Goal: Task Accomplishment & Management: Manage account settings

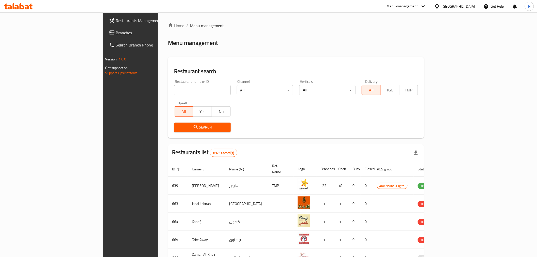
drag, startPoint x: 0, startPoint y: 0, endPoint x: 172, endPoint y: 88, distance: 193.2
click at [174, 90] on input "search" at bounding box center [202, 90] width 56 height 10
type input "fresh phil"
click button "Search" at bounding box center [202, 127] width 56 height 9
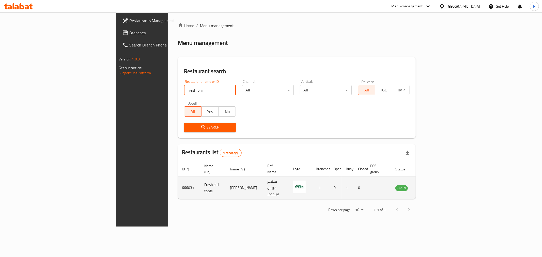
click at [200, 180] on td "Fresh phil foods" at bounding box center [213, 188] width 26 height 22
copy td "Fresh phil foods"
click at [428, 185] on icon "enhanced table" at bounding box center [425, 188] width 6 height 6
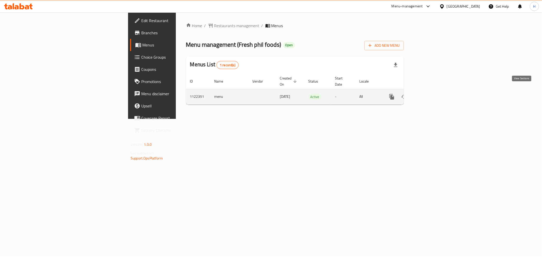
click at [431, 94] on icon "enhanced table" at bounding box center [428, 97] width 6 height 6
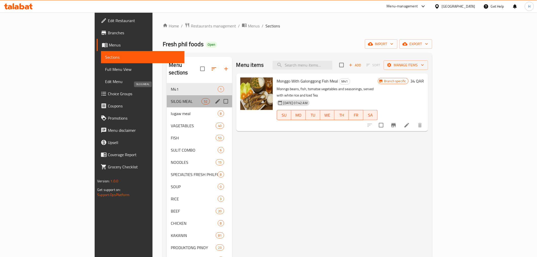
click at [171, 98] on span "SILOG MEAL" at bounding box center [186, 101] width 31 height 6
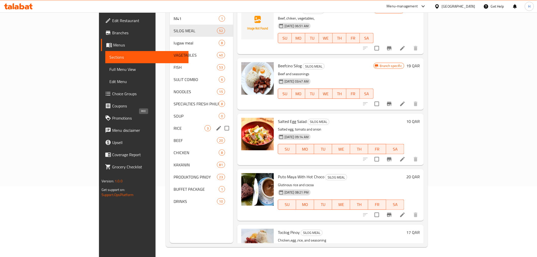
scroll to position [71, 0]
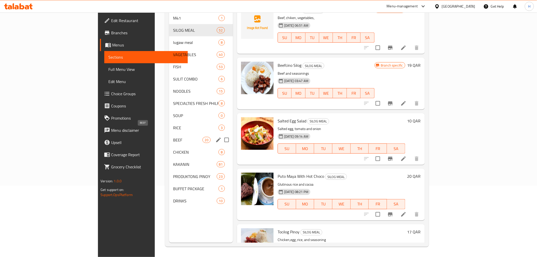
click at [173, 137] on span "BEEF" at bounding box center [187, 140] width 29 height 6
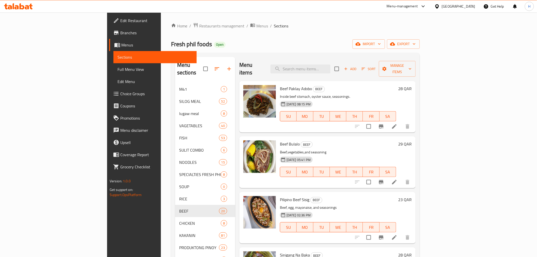
click at [120, 20] on span "Edit Restaurant" at bounding box center [156, 21] width 72 height 6
